Goal: Find specific page/section: Find specific page/section

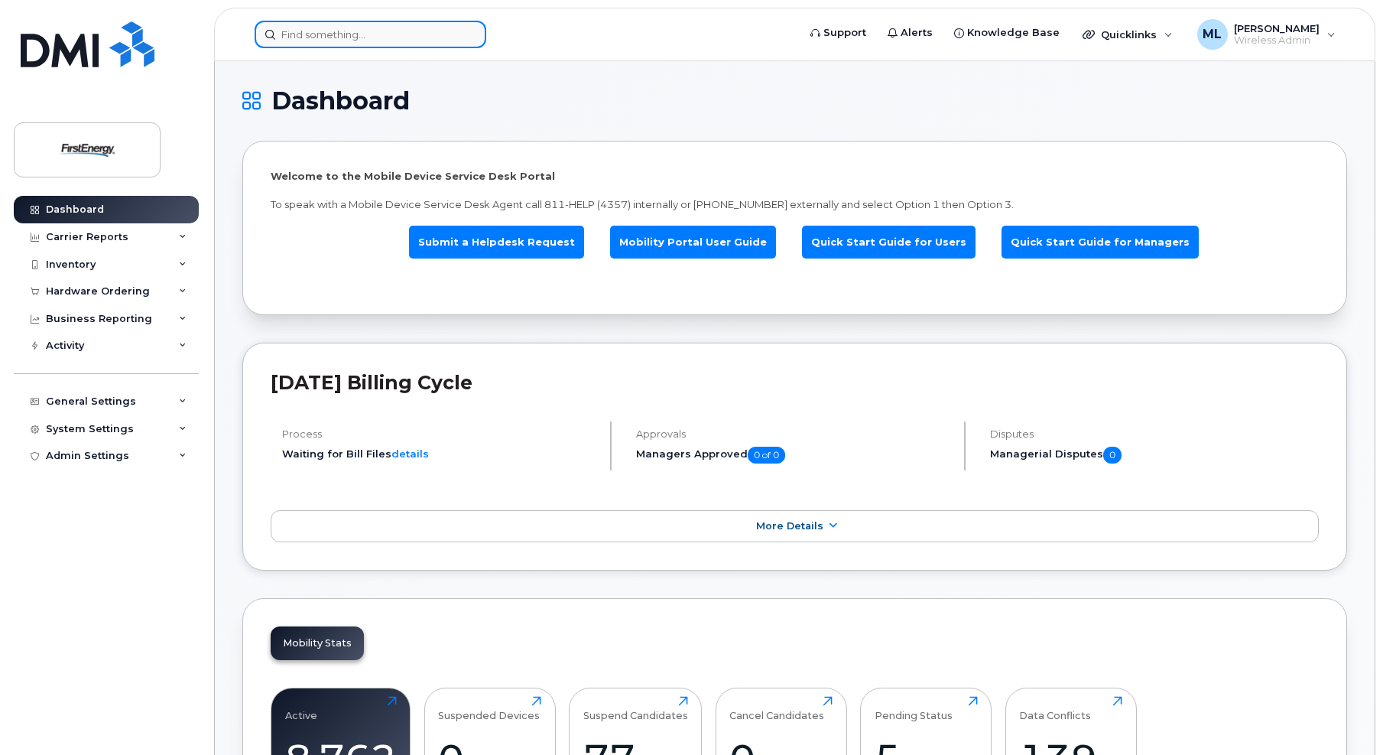
click at [359, 37] on input at bounding box center [371, 35] width 232 height 28
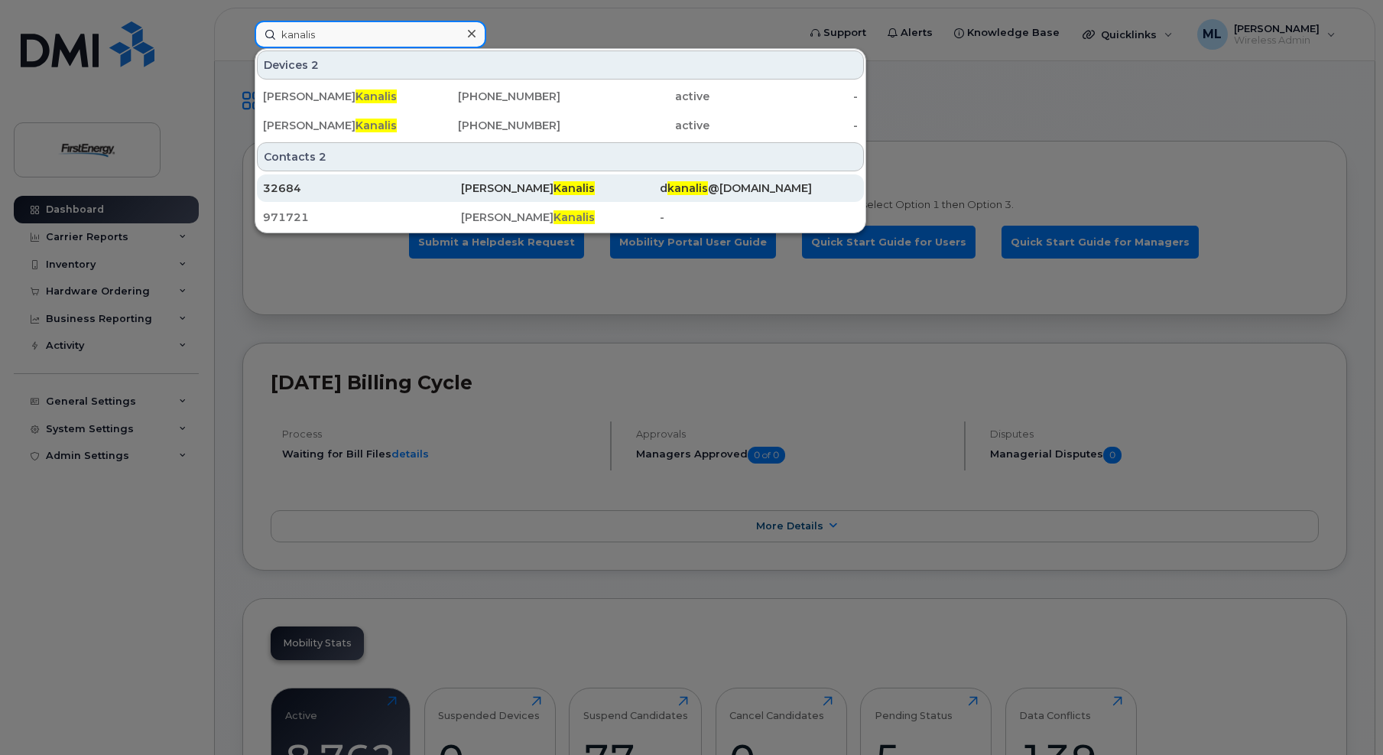
type input "kanalis"
click at [491, 185] on div "David L Kanalis" at bounding box center [560, 187] width 198 height 15
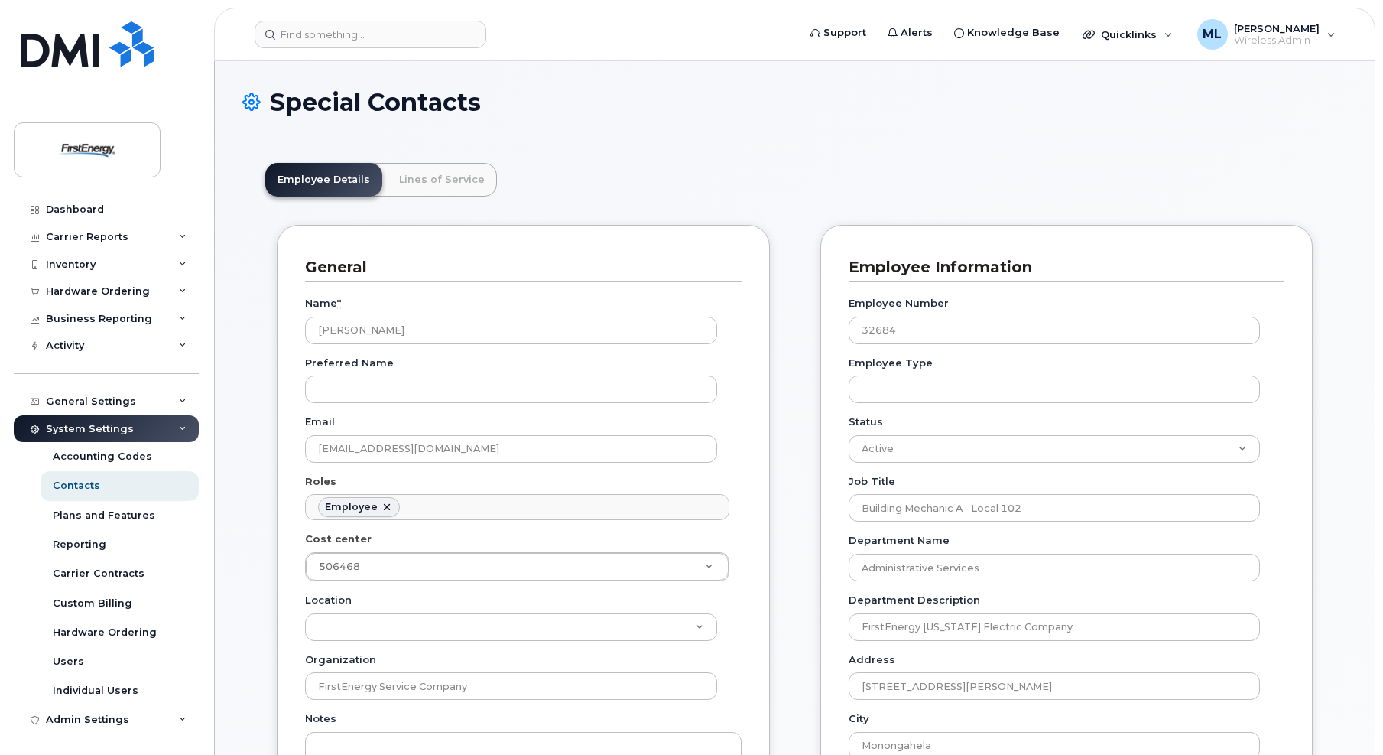
scroll to position [45, 0]
click at [437, 174] on link "Lines of Service" at bounding box center [442, 180] width 110 height 34
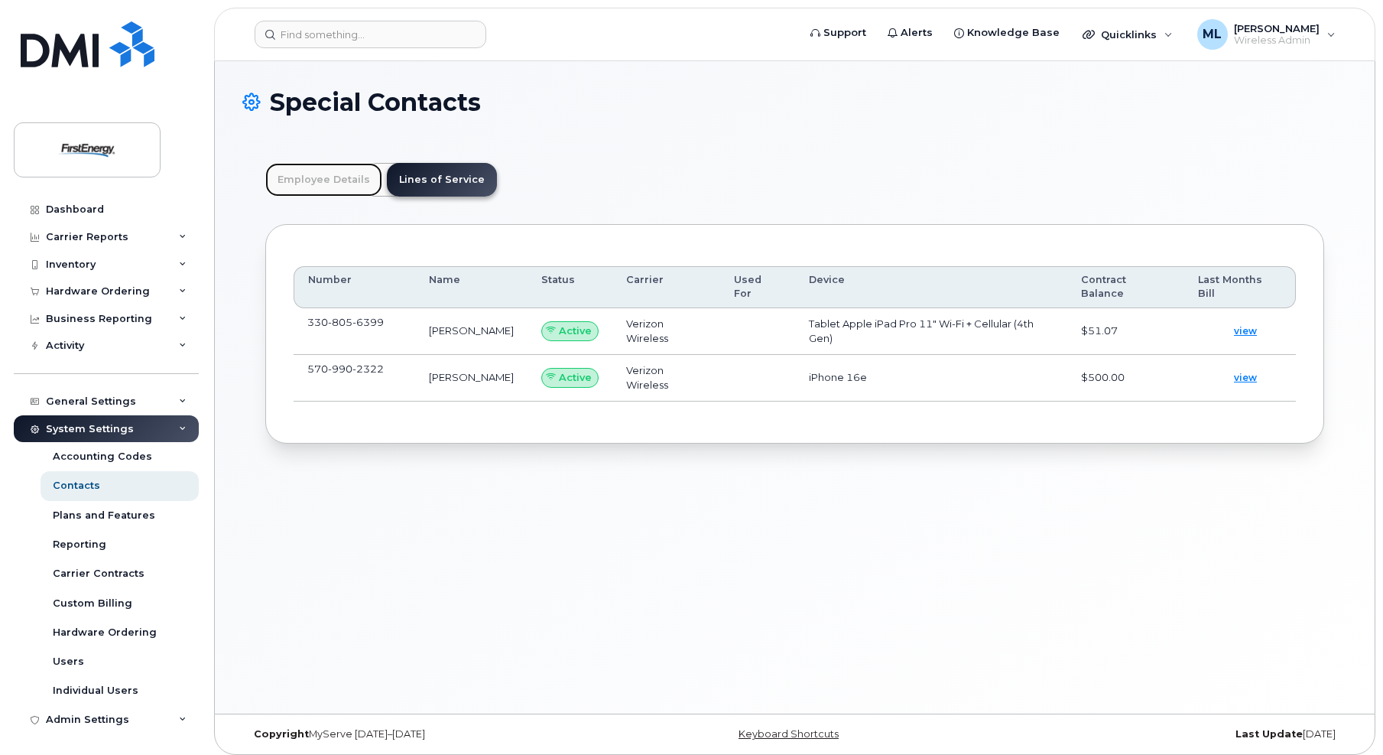
click at [322, 187] on link "Employee Details" at bounding box center [323, 180] width 117 height 34
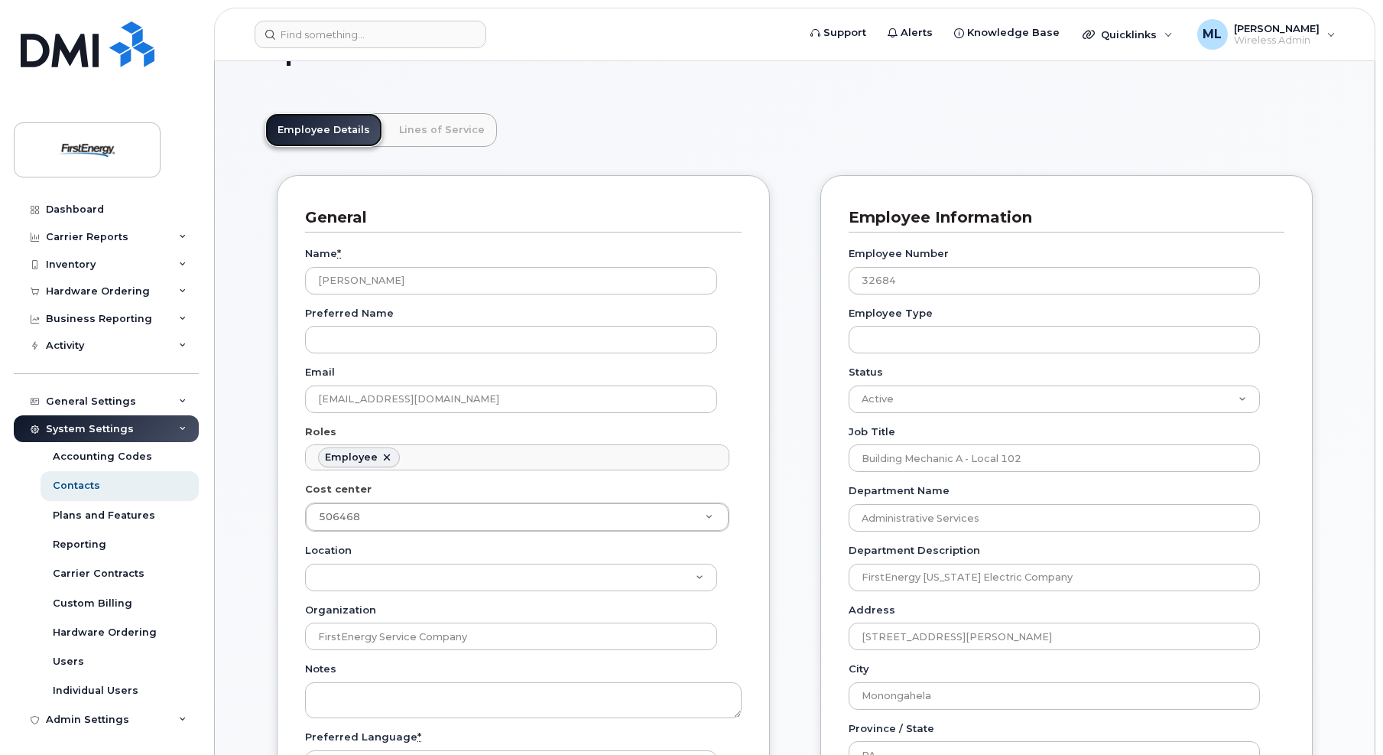
scroll to position [76, 0]
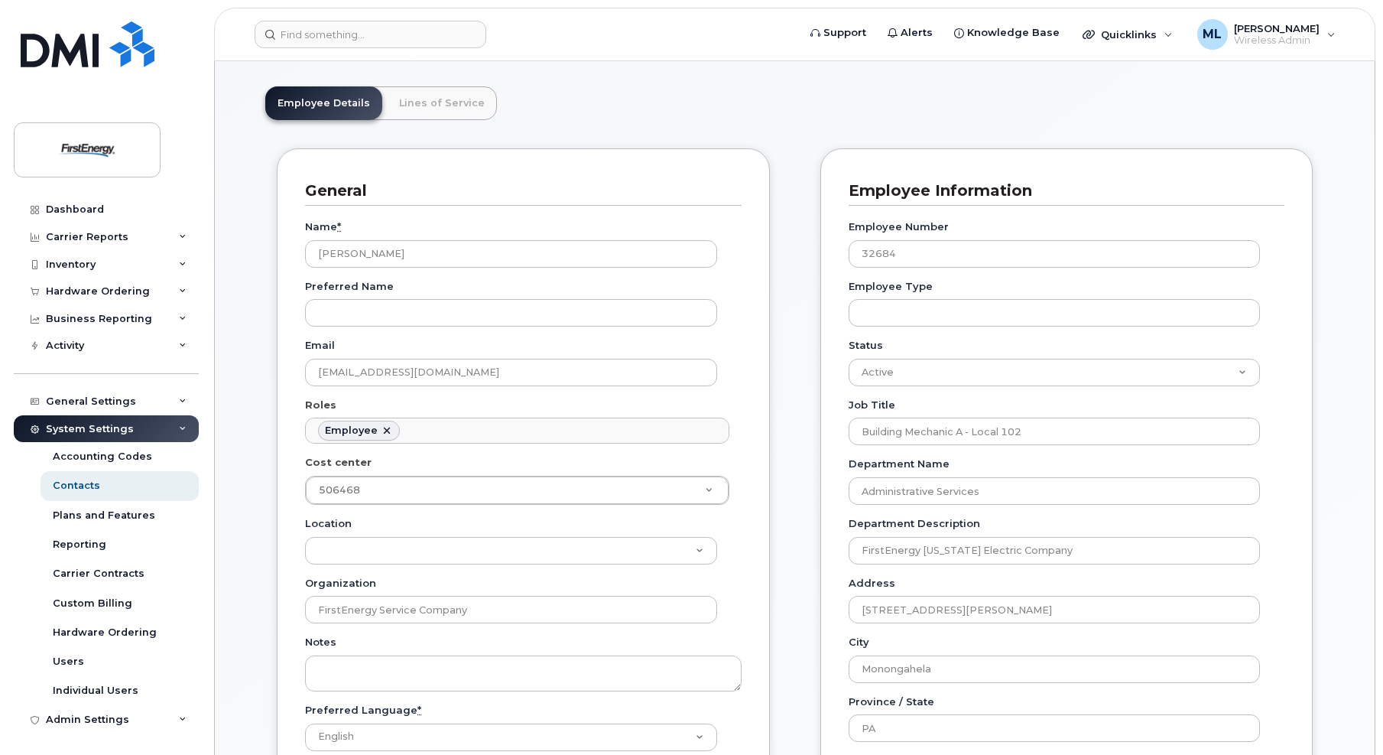
click at [1166, 112] on header "Employee Details Lines of Service" at bounding box center [794, 103] width 1059 height 34
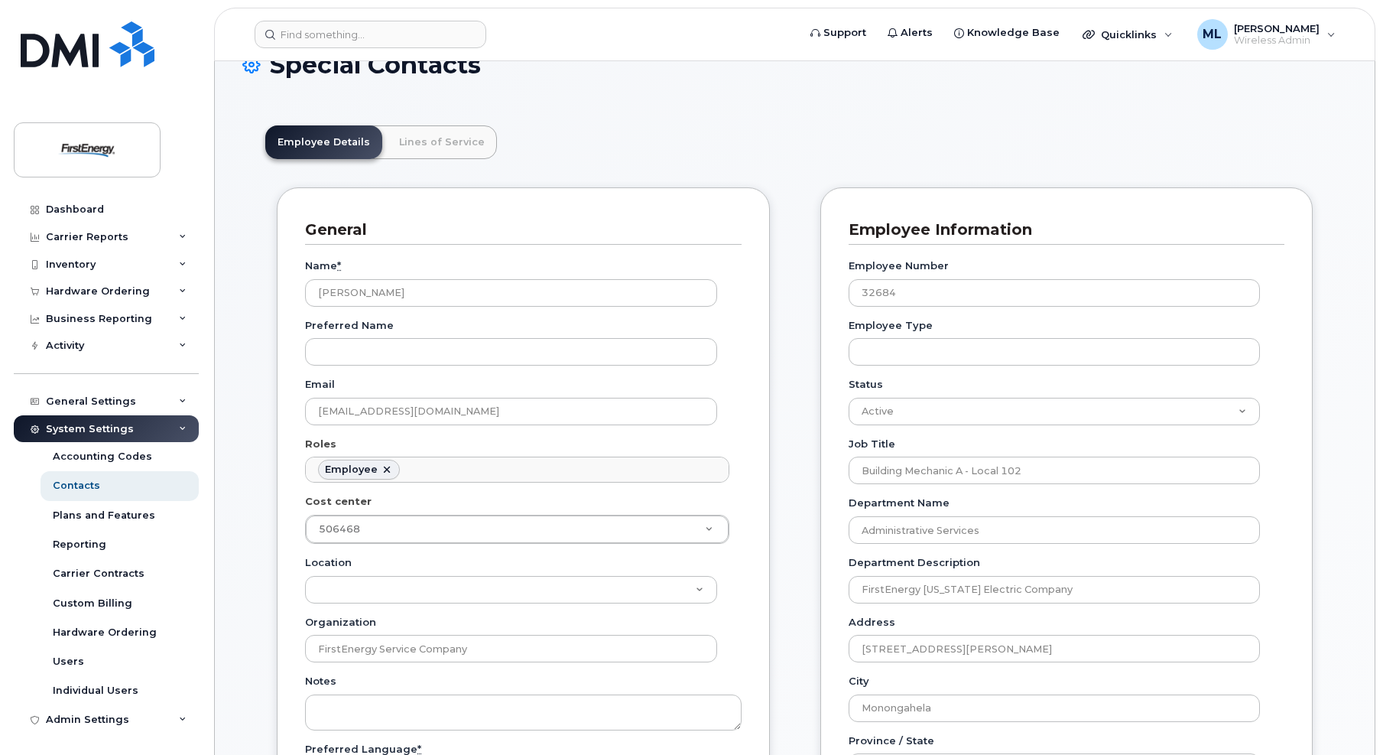
scroll to position [0, 0]
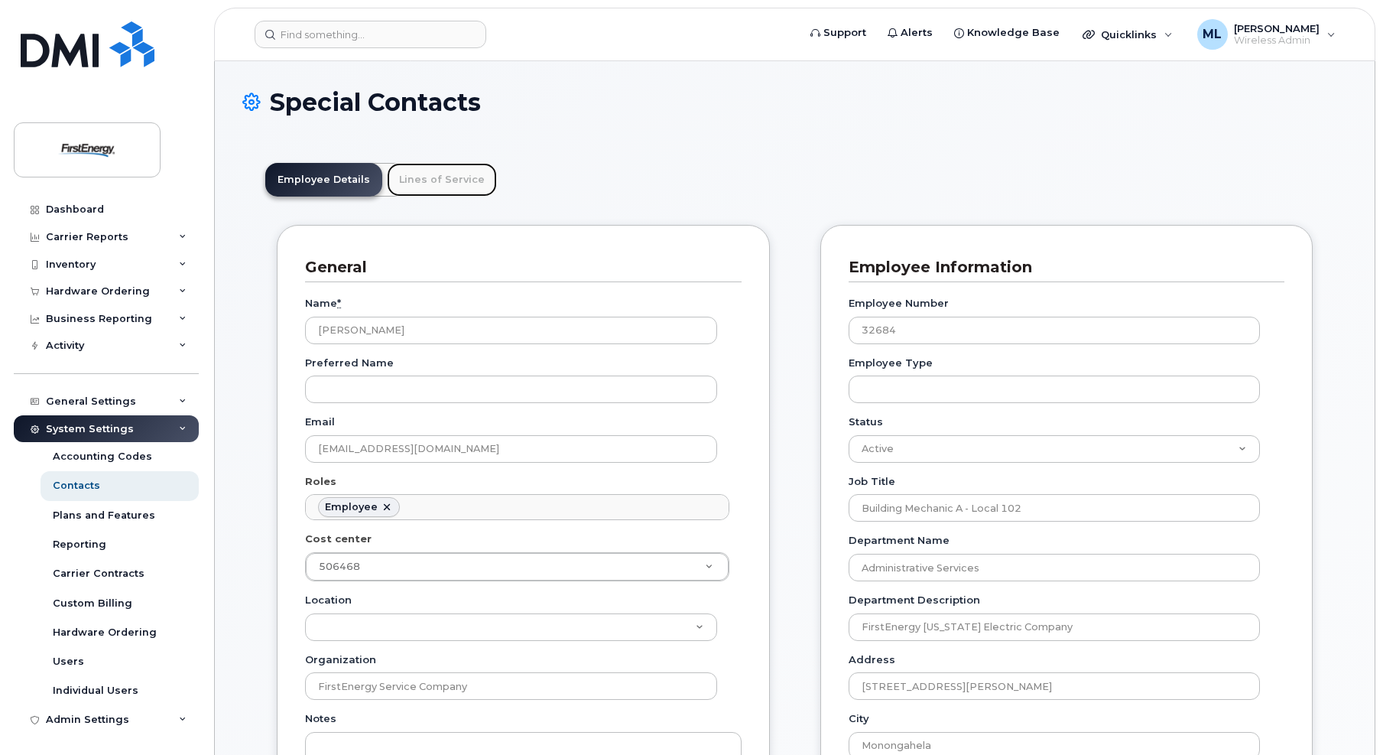
click at [430, 180] on link "Lines of Service" at bounding box center [442, 180] width 110 height 34
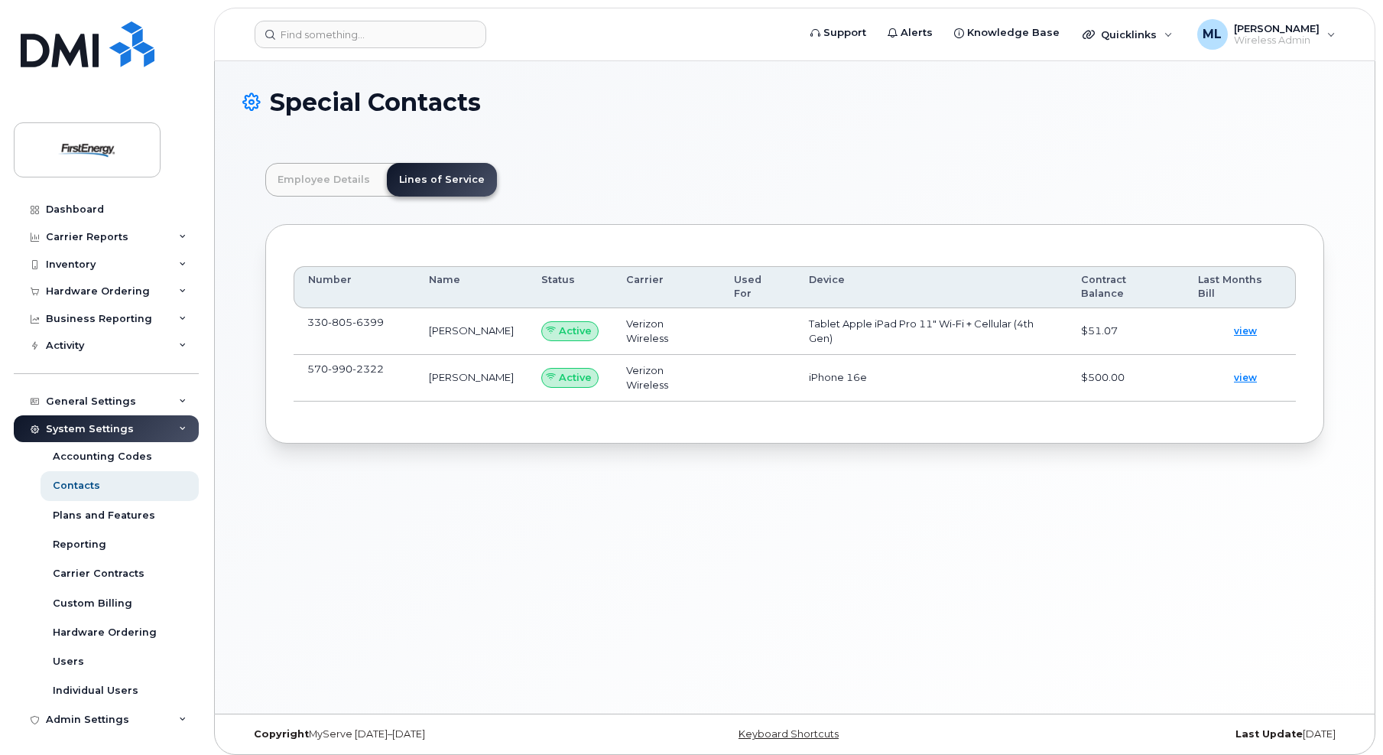
click at [319, 240] on div "Number Name Status Carrier Used For Device Contract Balance Last Months Bill 33…" at bounding box center [794, 333] width 1059 height 219
click at [336, 183] on link "Employee Details" at bounding box center [323, 180] width 117 height 34
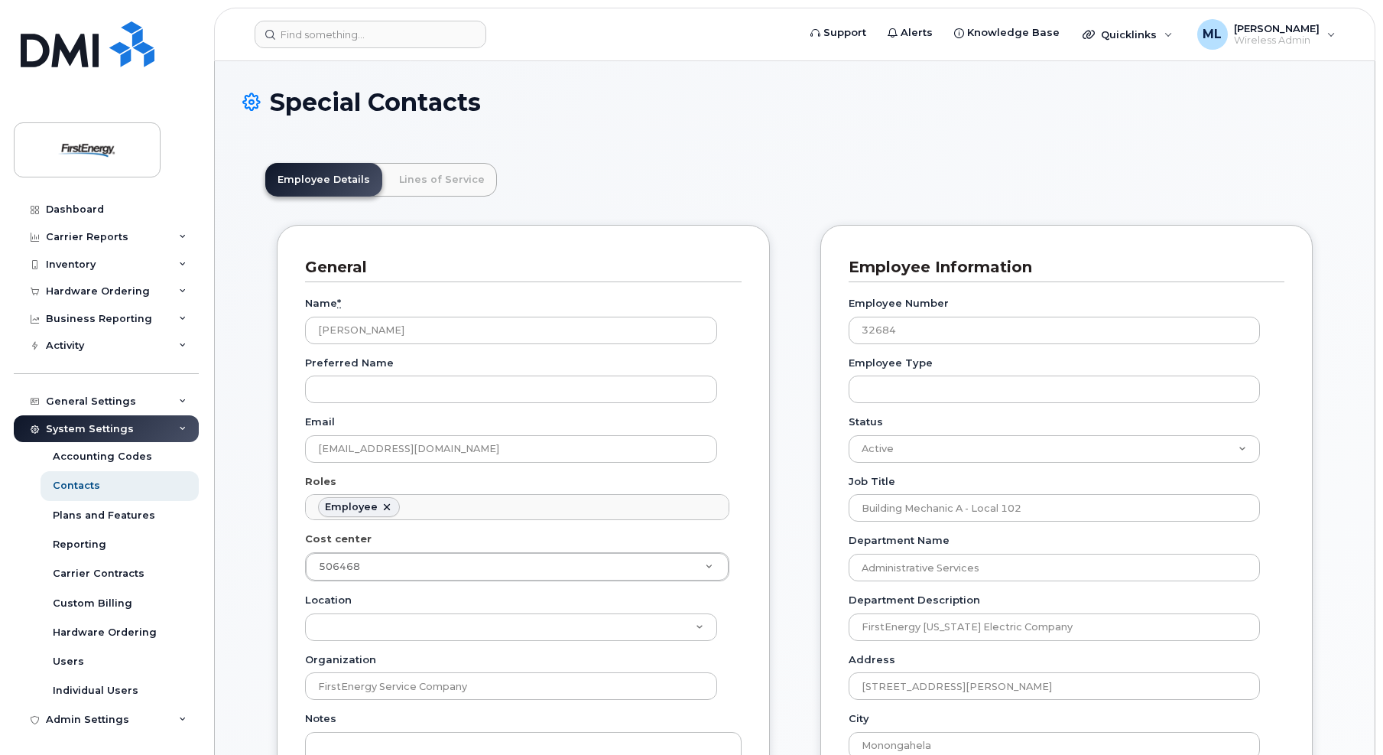
click at [181, 58] on div "Dashboard Carrier Reports Monthly Billing Data Daily Data Pooling Average Costi…" at bounding box center [103, 377] width 207 height 755
click at [327, 37] on input at bounding box center [371, 35] width 232 height 28
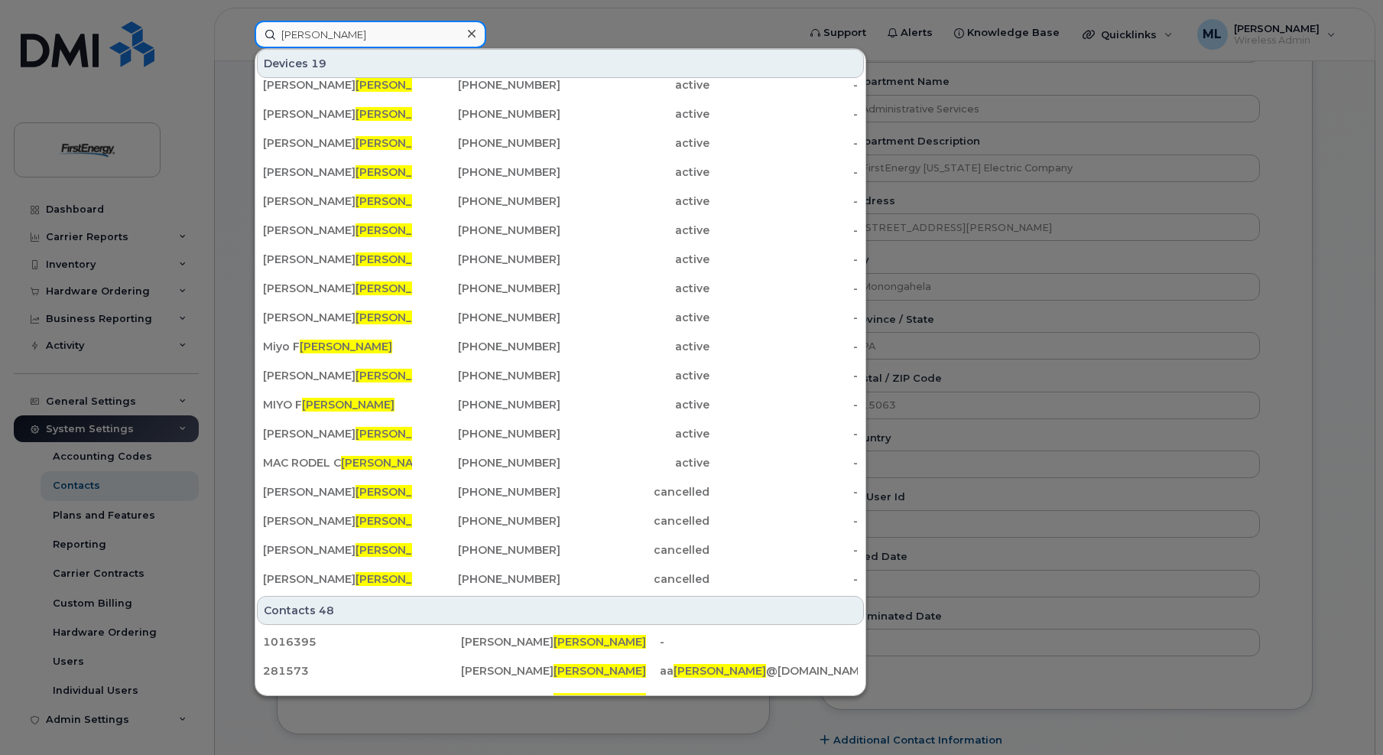
scroll to position [60, 0]
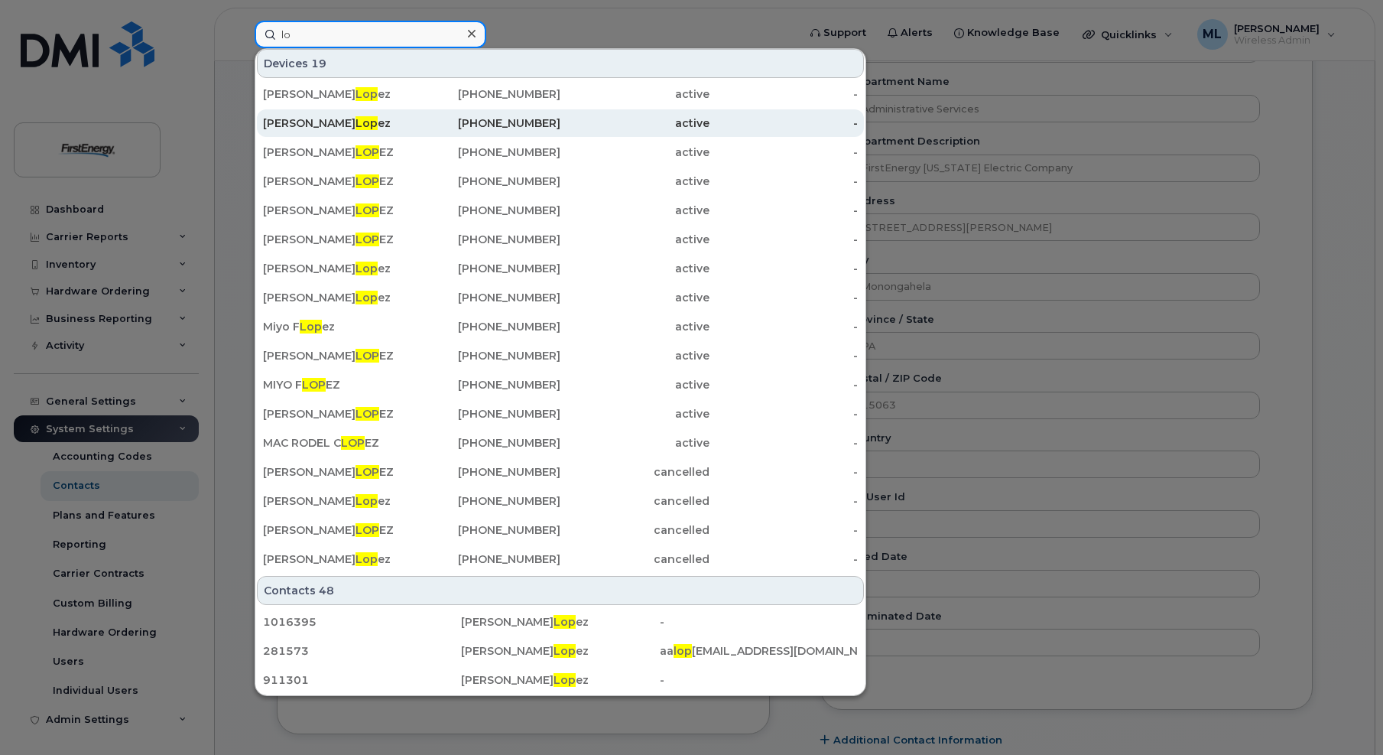
type input "l"
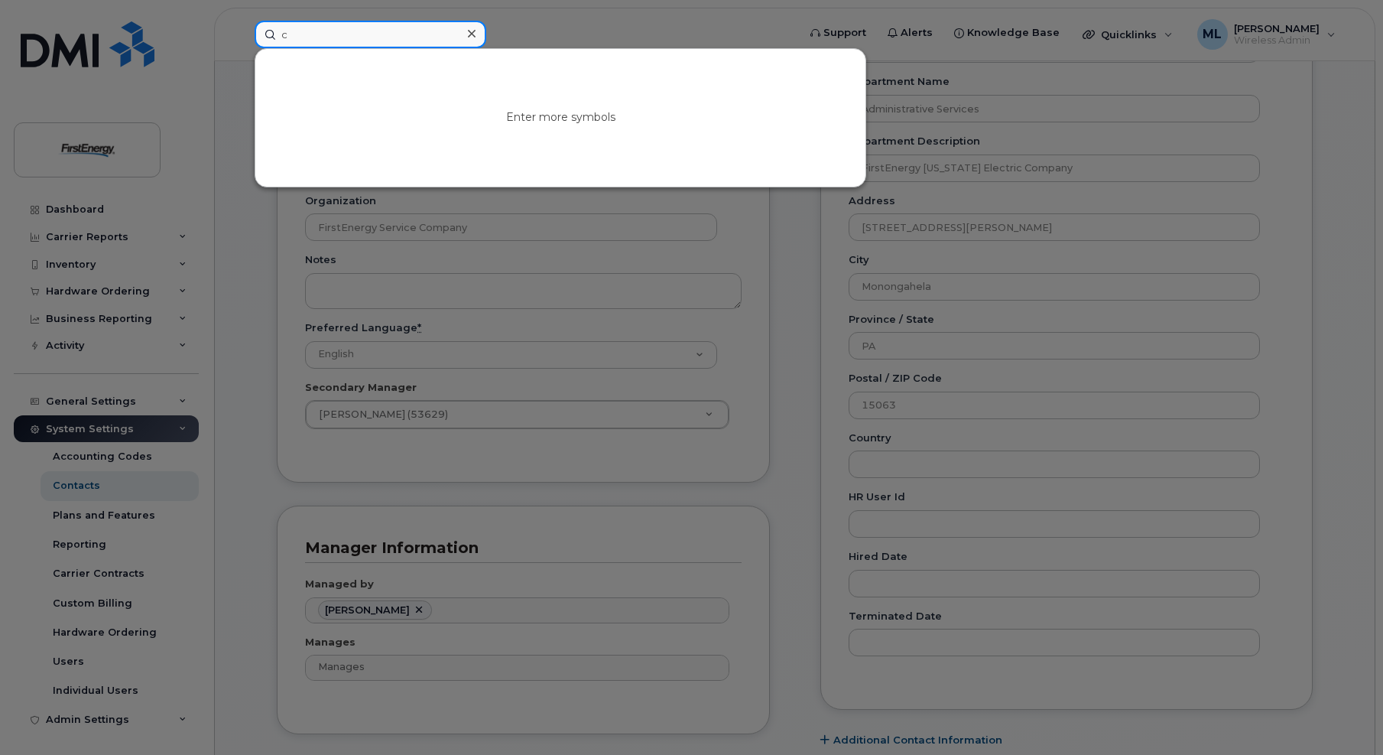
scroll to position [0, 0]
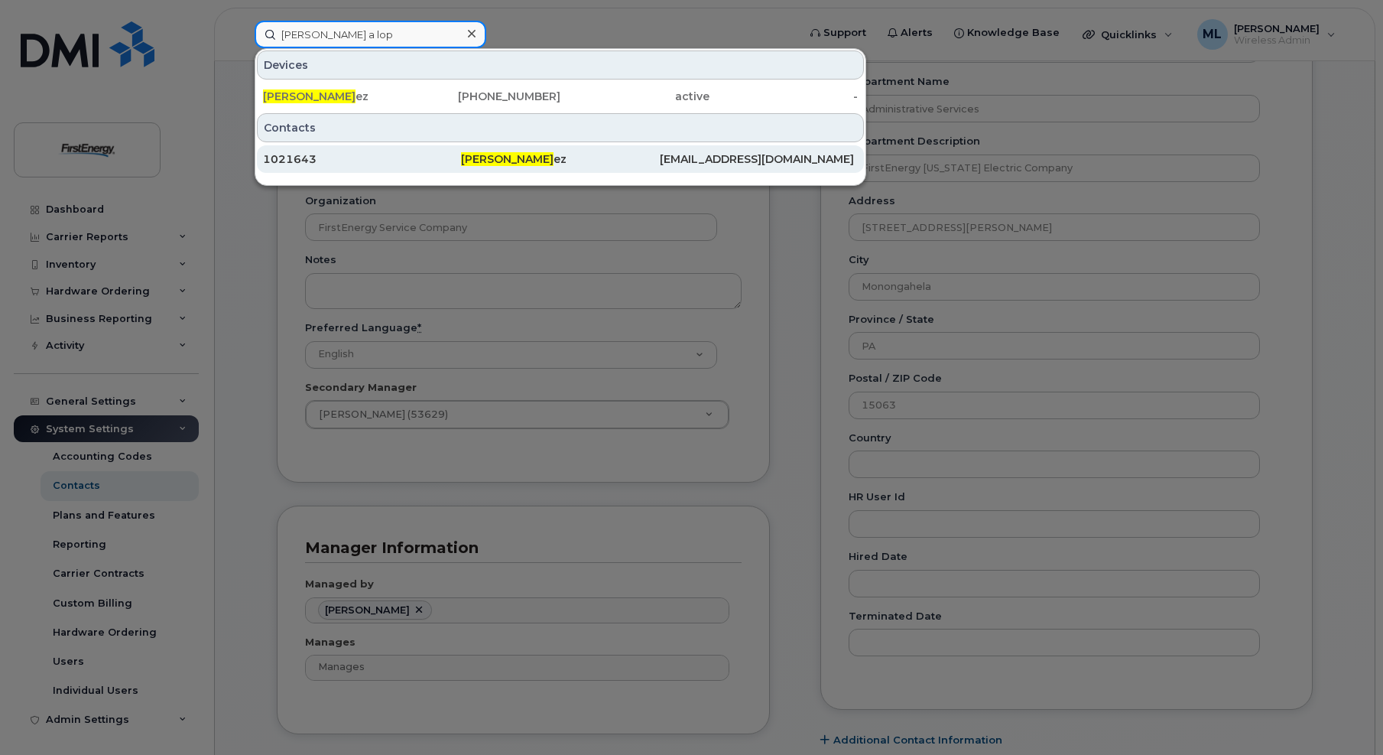
type input "christopher a lop"
click at [505, 154] on span "Christopher A Lop" at bounding box center [507, 159] width 93 height 14
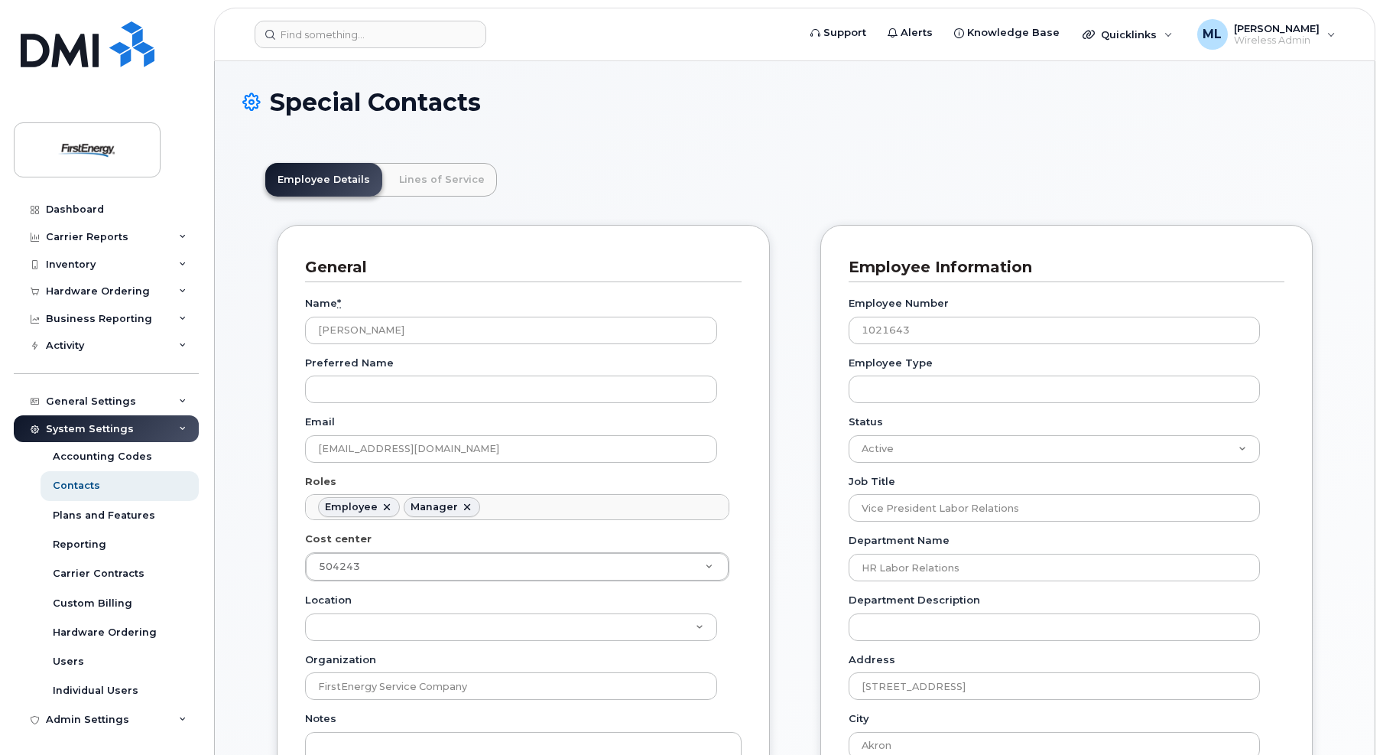
scroll to position [45, 0]
click at [449, 170] on link "Lines of Service" at bounding box center [442, 180] width 110 height 34
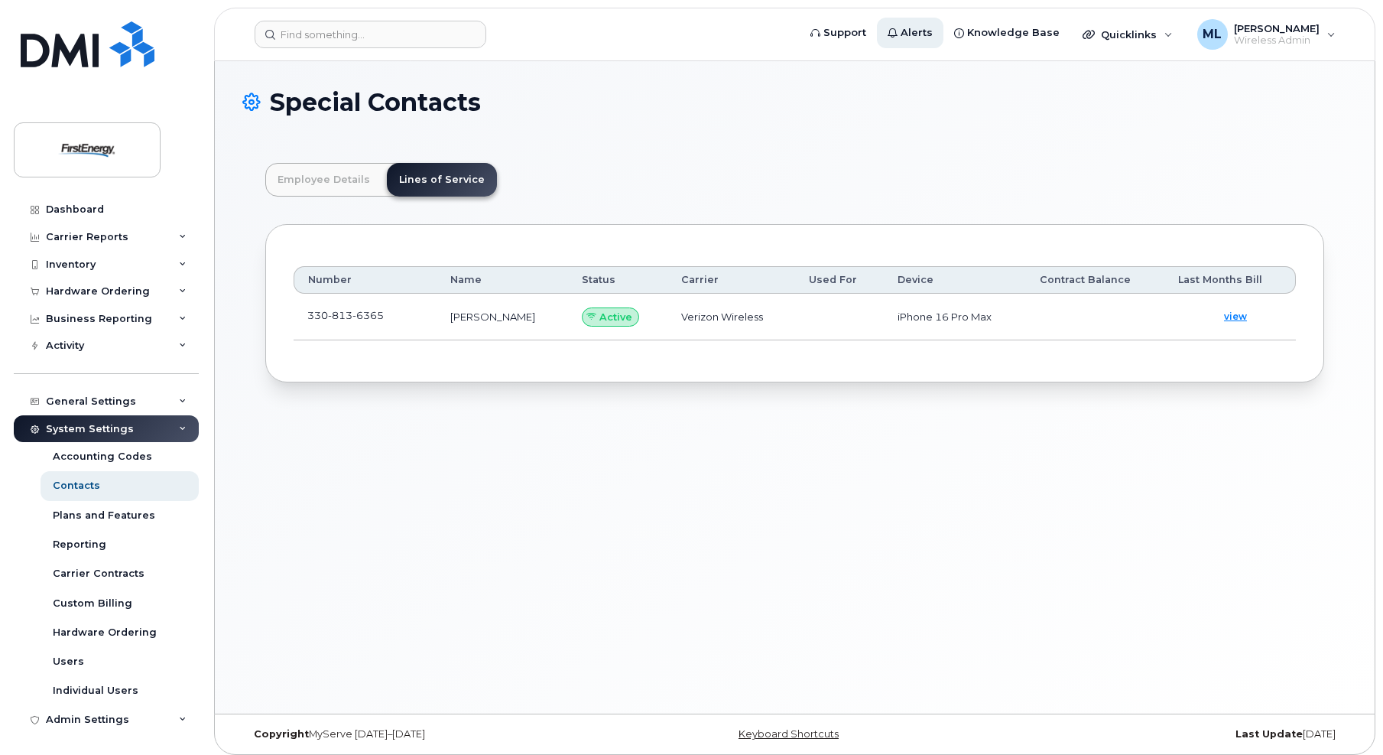
drag, startPoint x: 943, startPoint y: 14, endPoint x: 953, endPoint y: 22, distance: 12.4
click at [950, 22] on header "Support Alerts Knowledge Base Quicklinks Suspend / Cancel Device Change SIM Car…" at bounding box center [794, 35] width 1161 height 54
click at [307, 168] on link "Employee Details" at bounding box center [323, 180] width 117 height 34
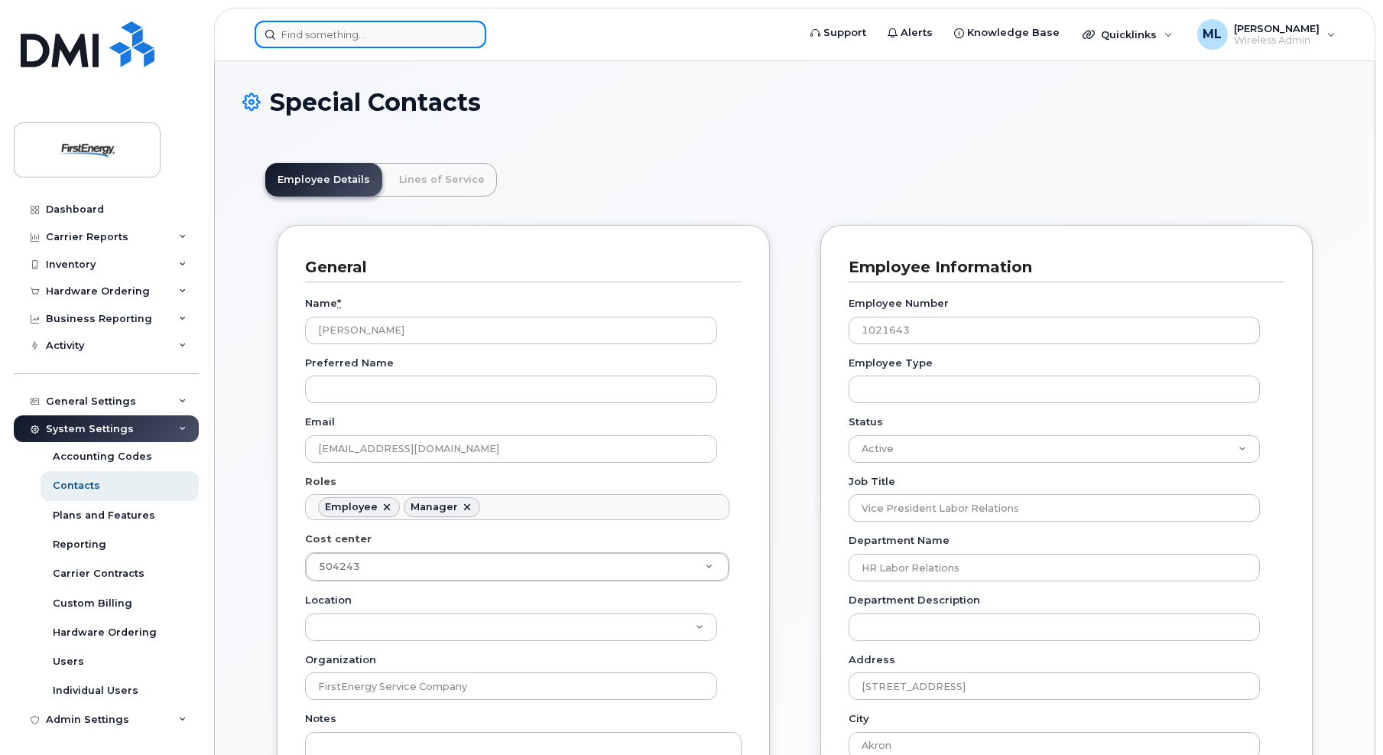
click at [328, 26] on input at bounding box center [371, 35] width 232 height 28
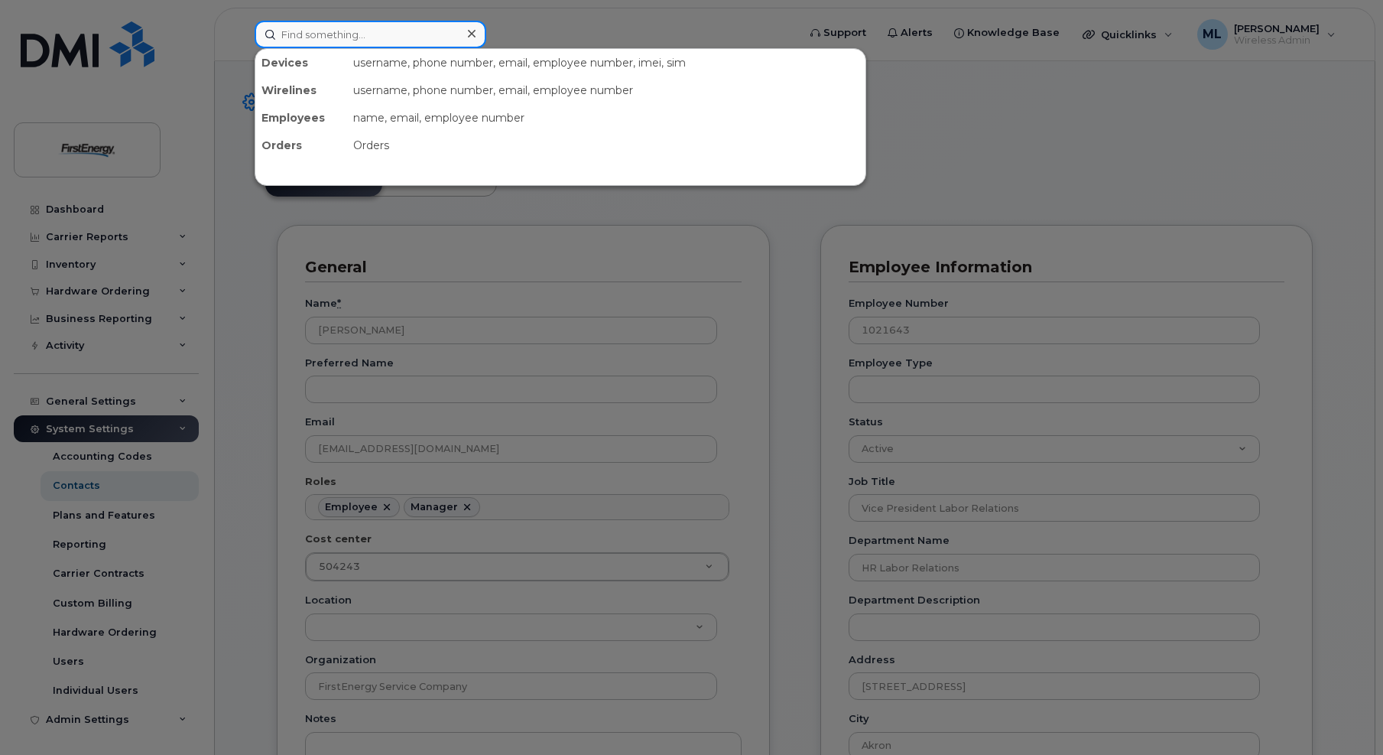
paste input "3306047431"
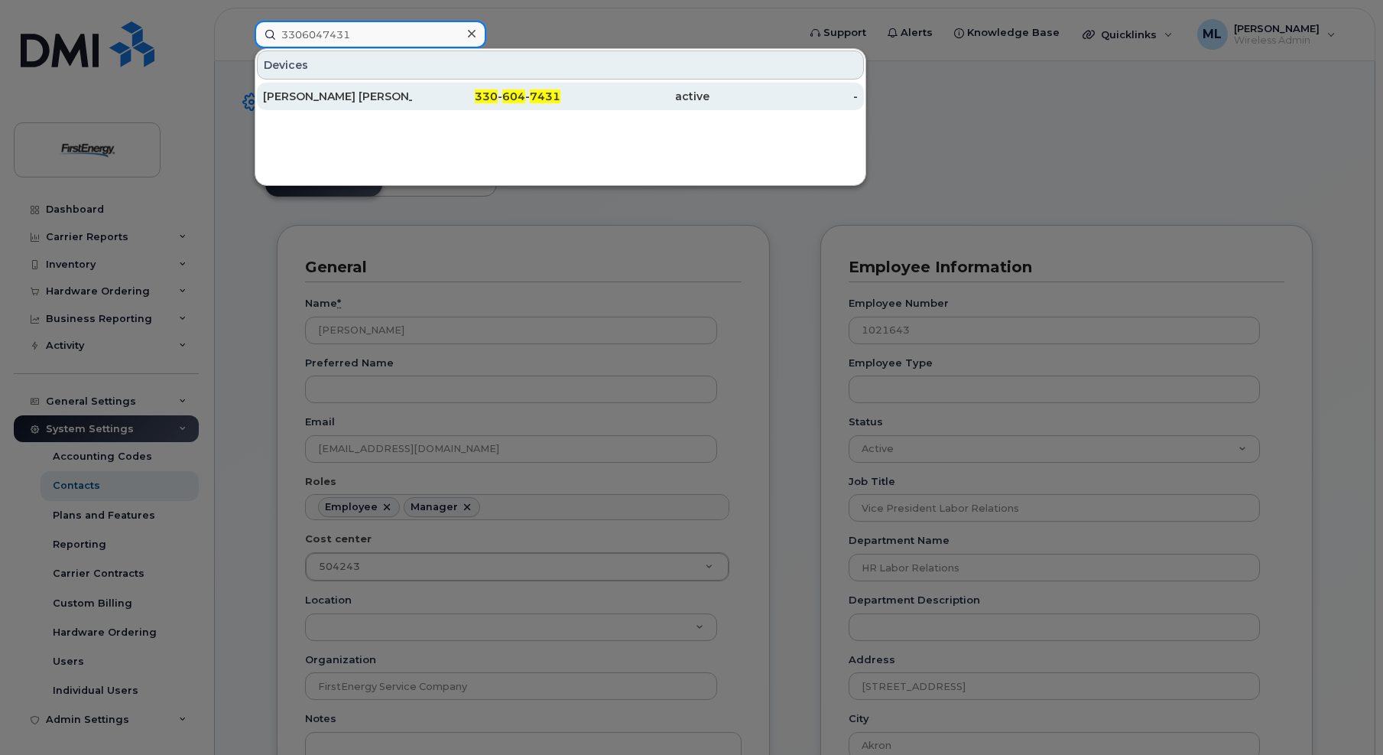
type input "3306047431"
click at [366, 96] on div "Christopher Anthony Lopez" at bounding box center [337, 96] width 149 height 15
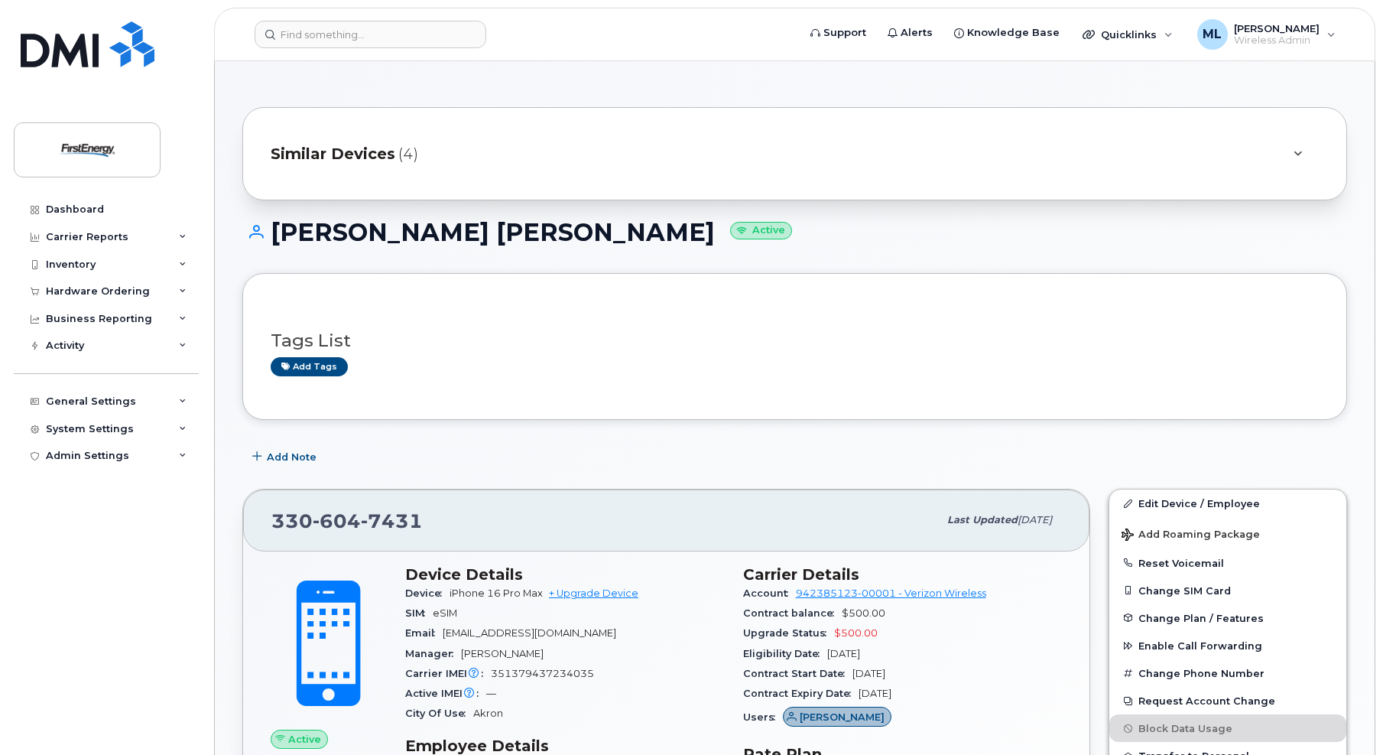
click at [379, 151] on span "Similar Devices" at bounding box center [333, 154] width 125 height 22
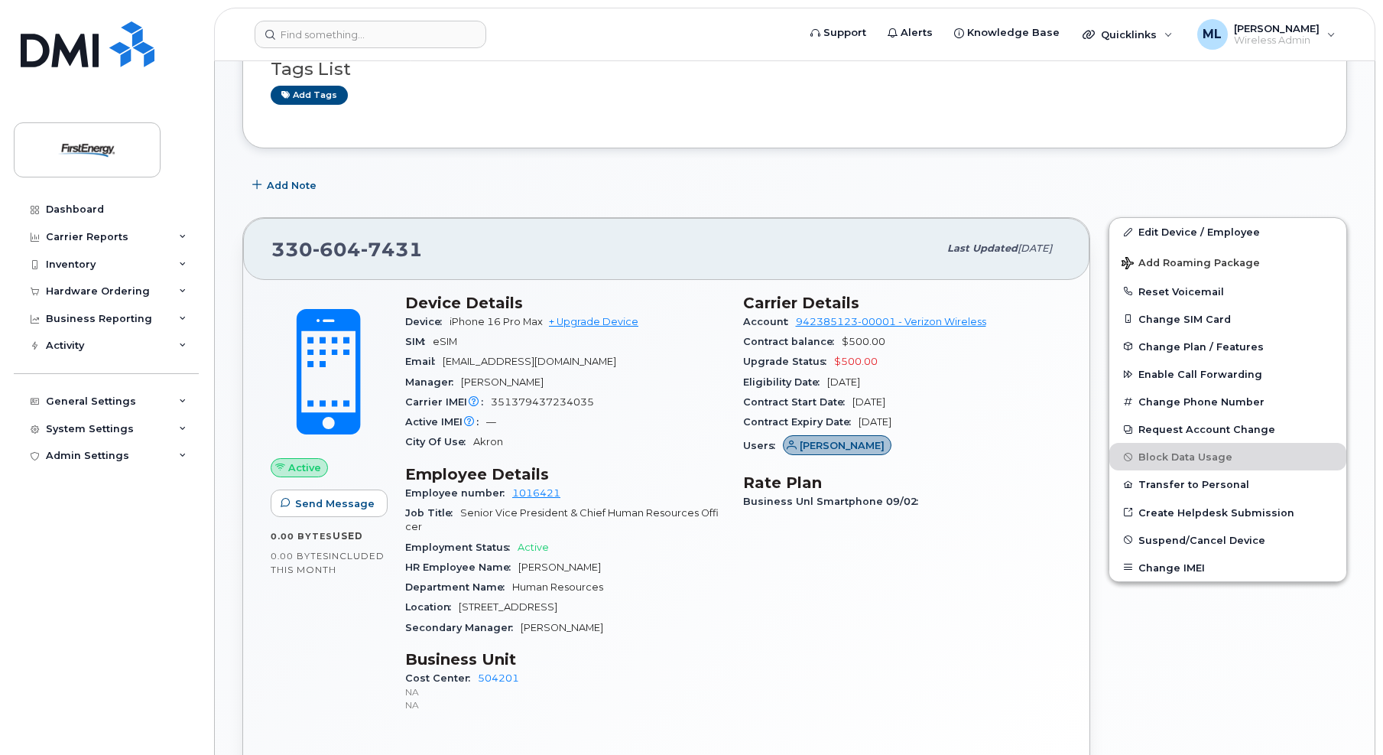
scroll to position [382, 0]
click at [88, 200] on link "Dashboard" at bounding box center [106, 210] width 185 height 28
